Goal: Transaction & Acquisition: Purchase product/service

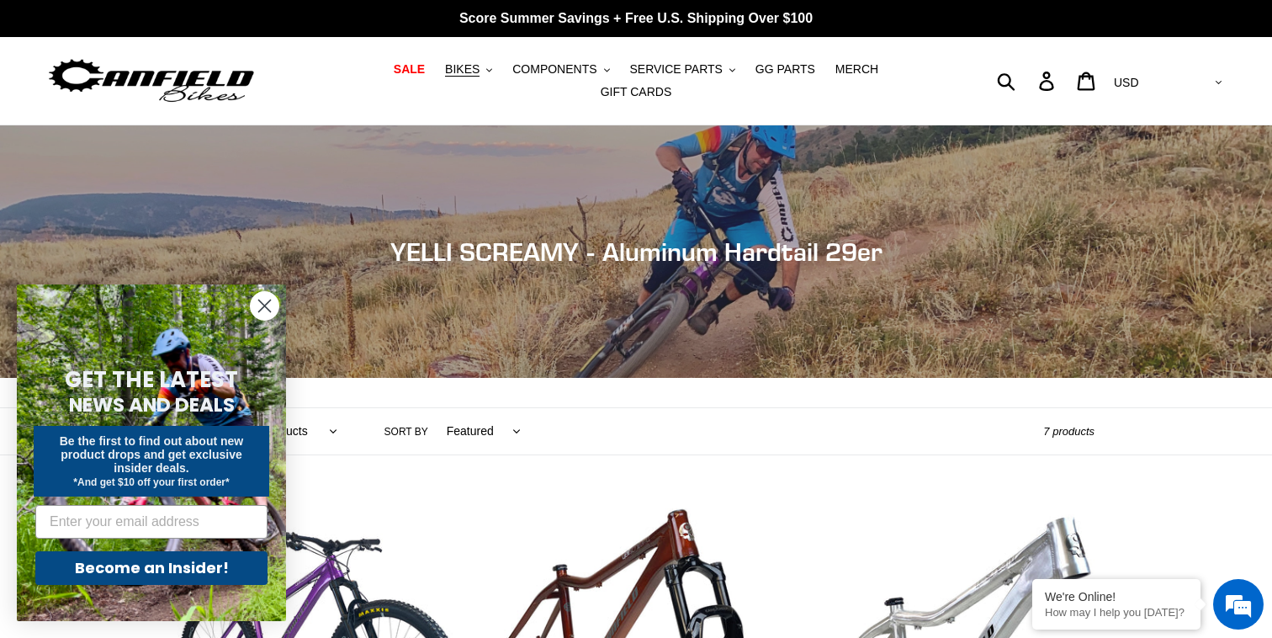
click at [263, 305] on icon "Close dialog" at bounding box center [265, 306] width 12 height 12
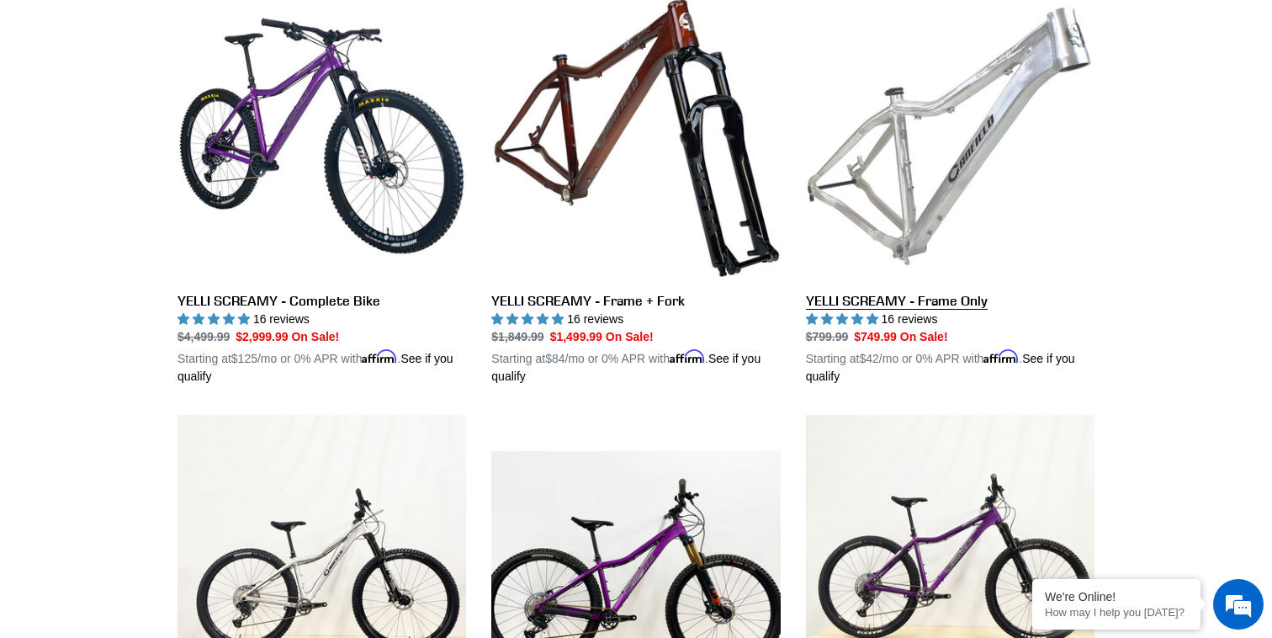
scroll to position [454, 0]
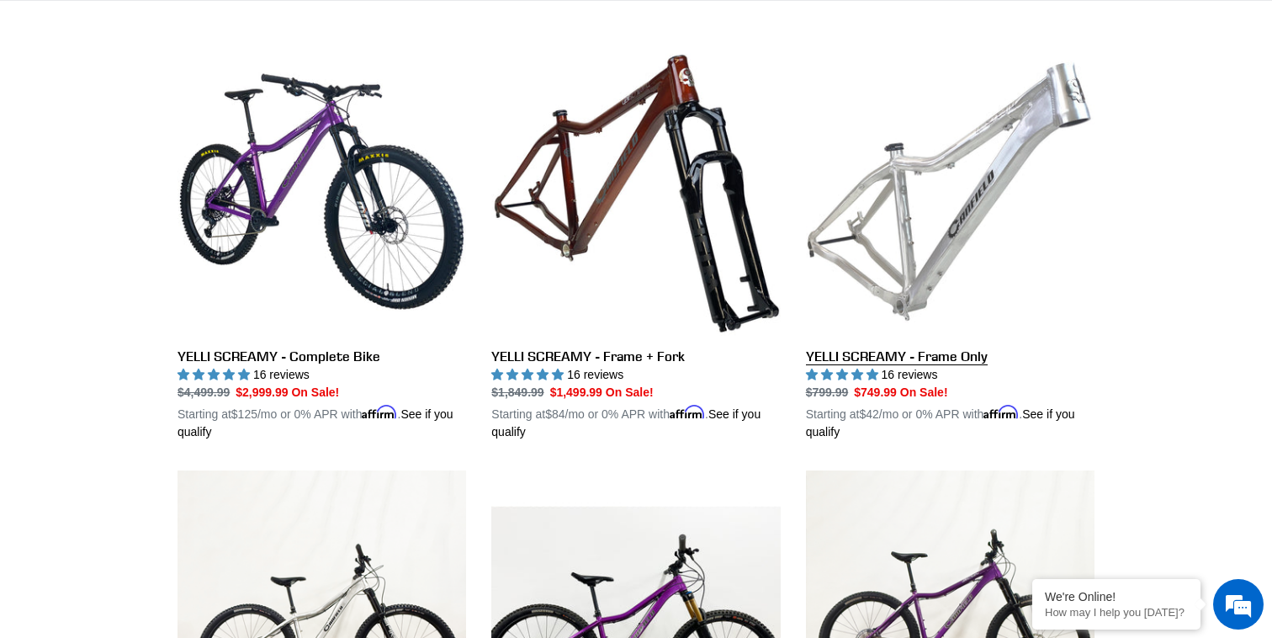
click at [906, 347] on link "YELLI SCREAMY - Frame Only" at bounding box center [950, 244] width 289 height 394
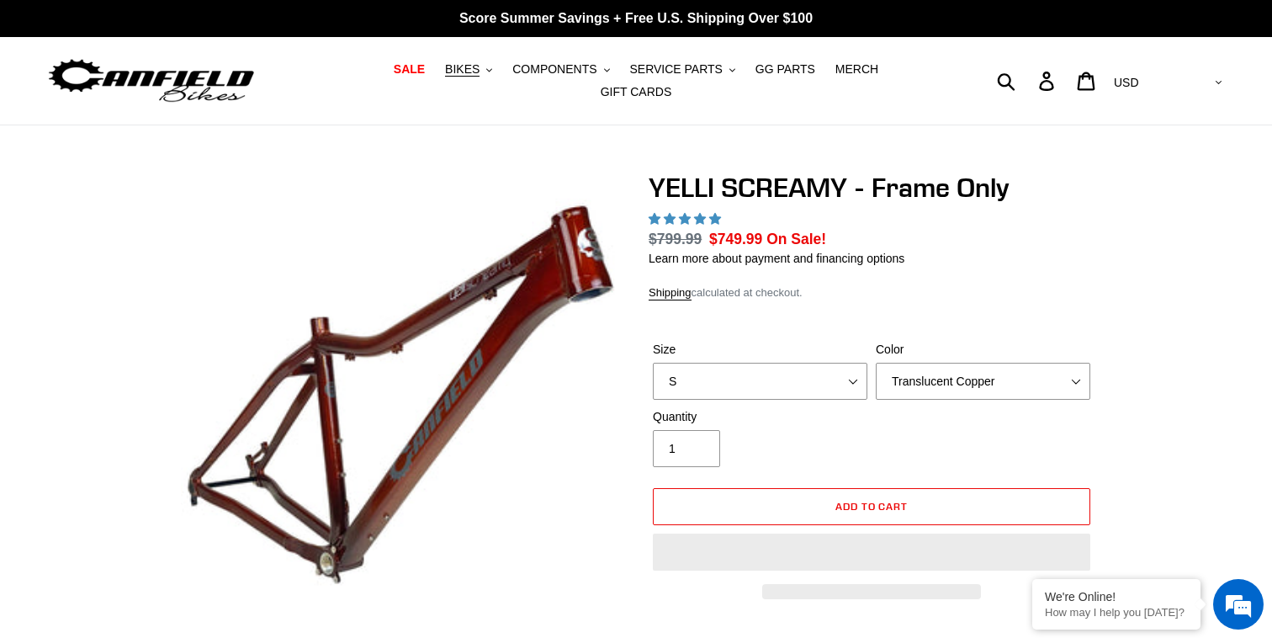
select select "highest-rating"
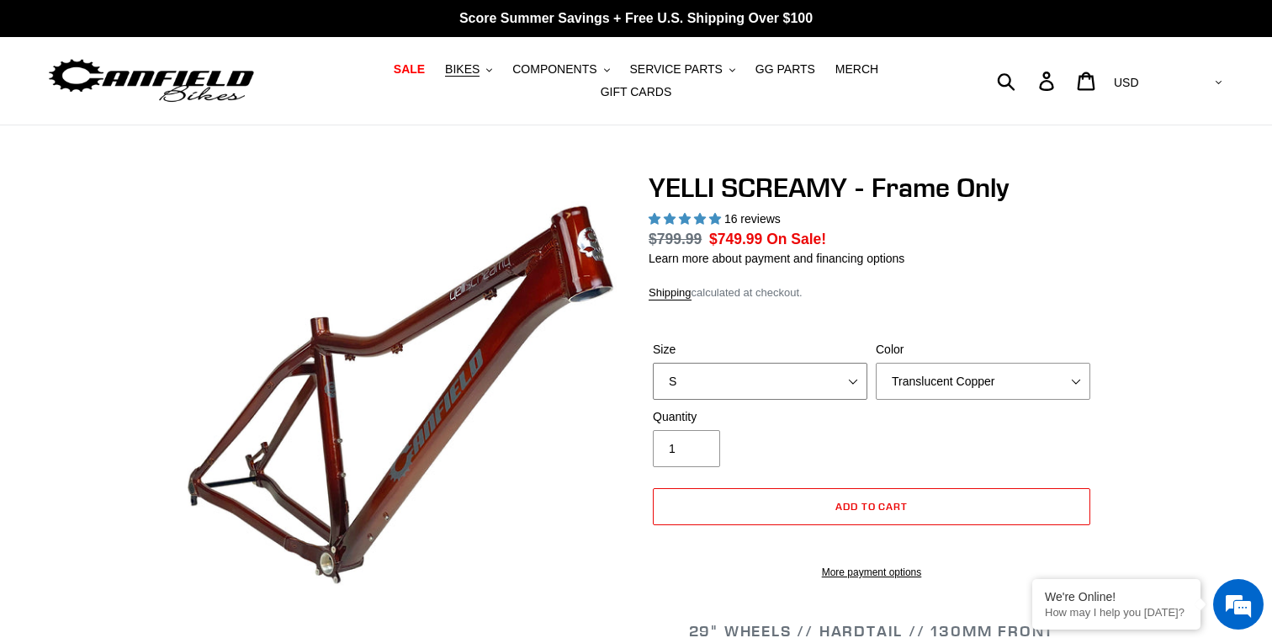
click at [786, 363] on select "S M L XL" at bounding box center [760, 381] width 215 height 37
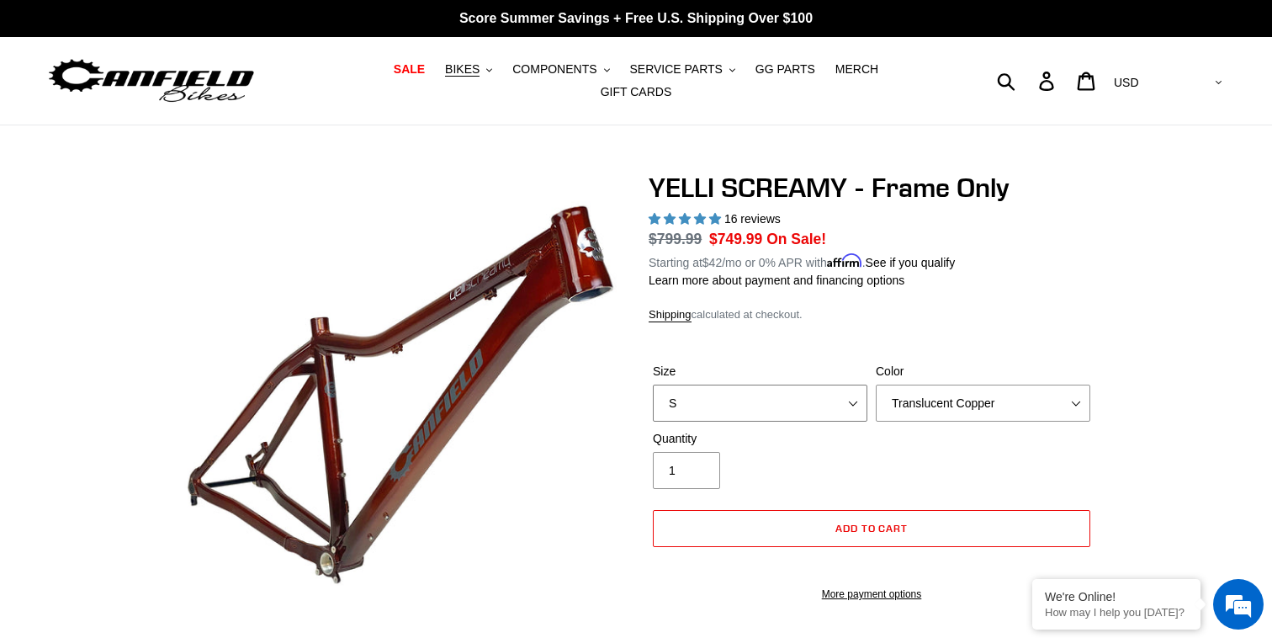
select select "XL"
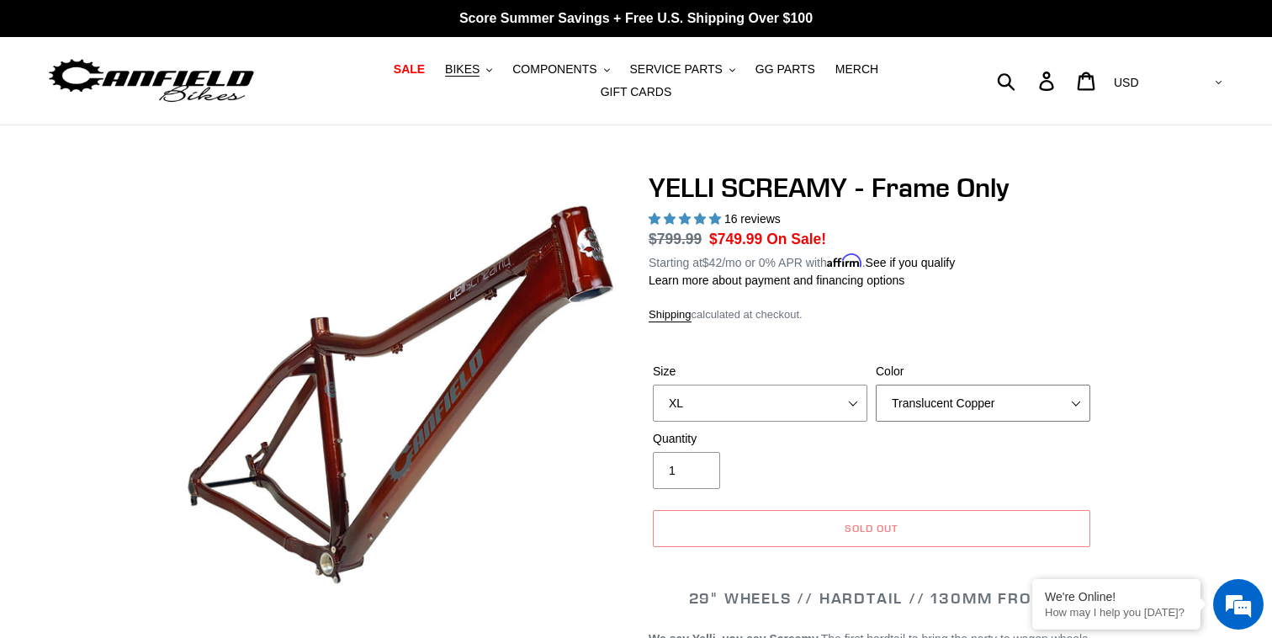
click at [959, 394] on select "Translucent Copper Purple Haze Raw" at bounding box center [983, 402] width 215 height 37
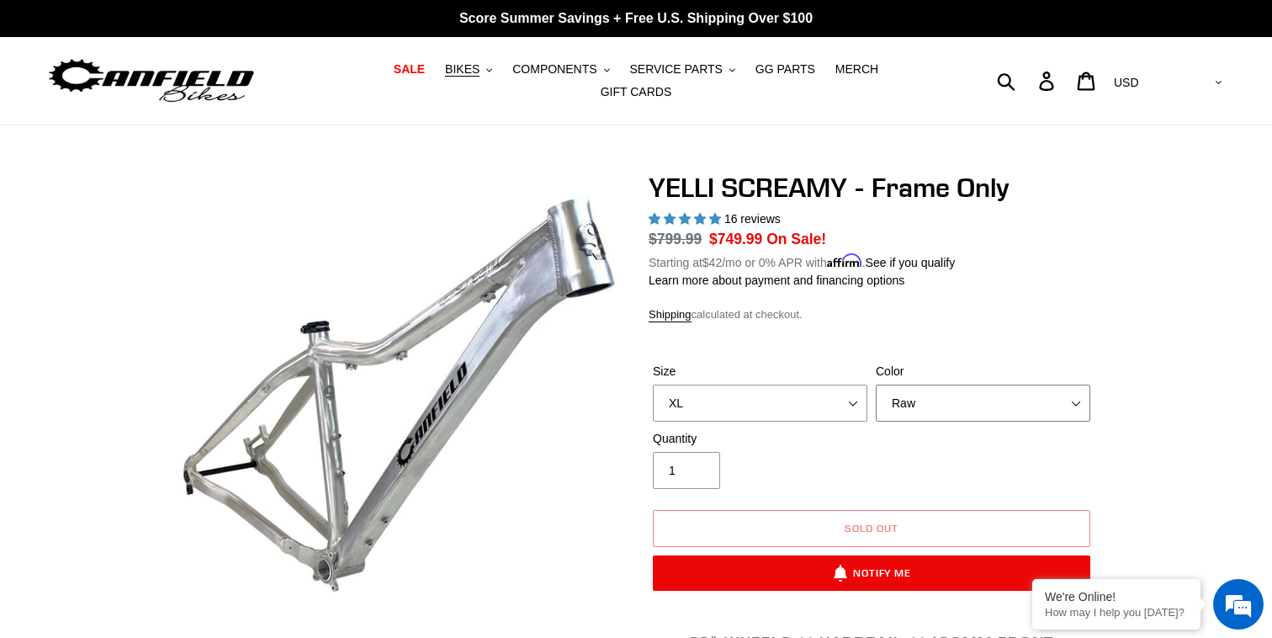
click at [953, 384] on select "Translucent Copper Purple Haze Raw" at bounding box center [983, 402] width 215 height 37
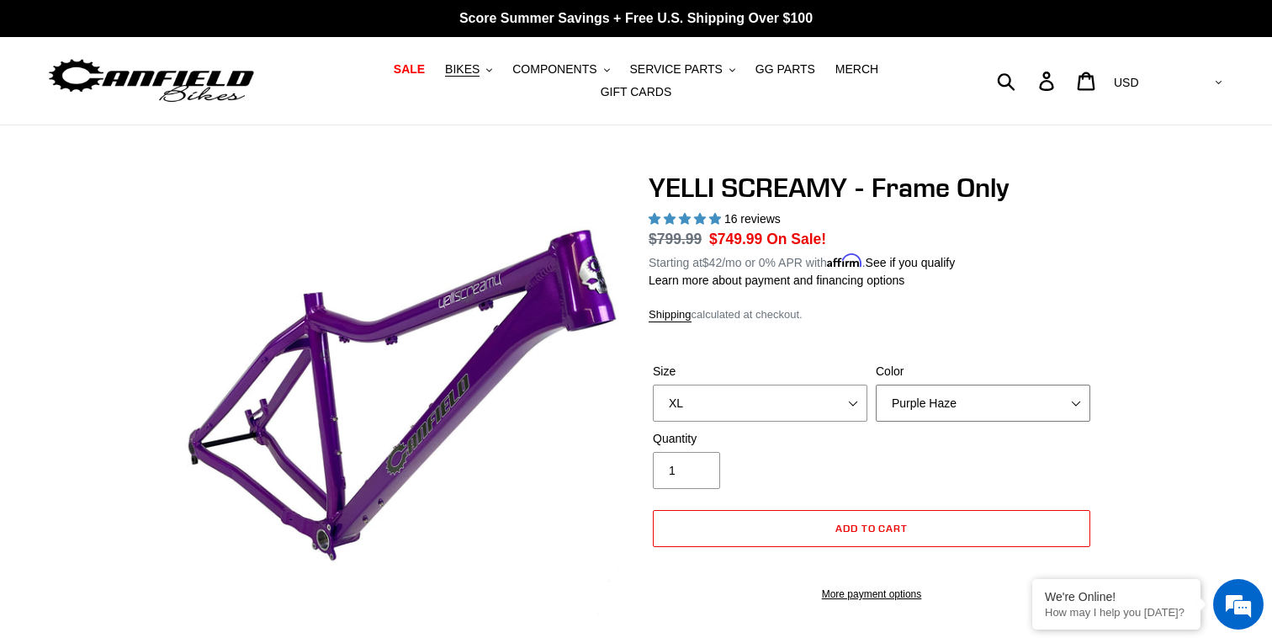
click at [954, 384] on select "Translucent Copper Purple Haze Raw" at bounding box center [983, 402] width 215 height 37
select select "Raw"
